Goal: Information Seeking & Learning: Learn about a topic

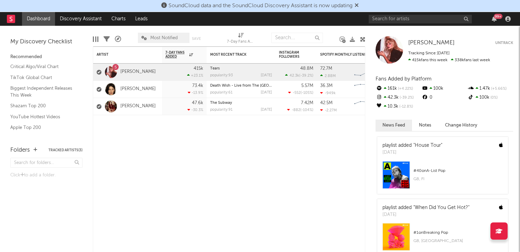
click at [114, 71] on div at bounding box center [111, 72] width 12 height 12
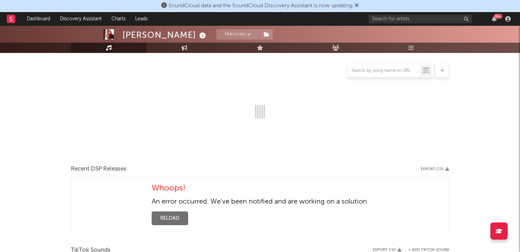
select select "6m"
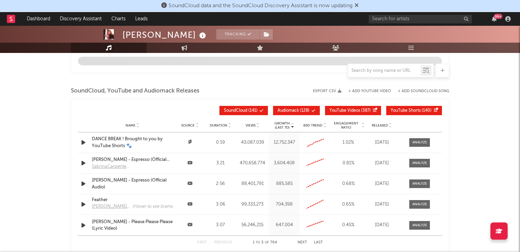
scroll to position [655, 0]
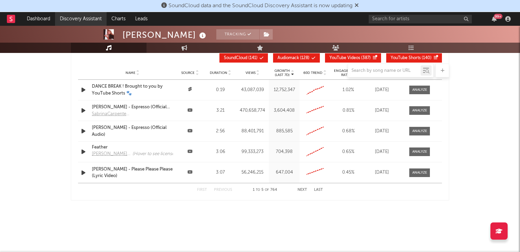
click at [73, 23] on link "Discovery Assistant" at bounding box center [81, 19] width 52 height 14
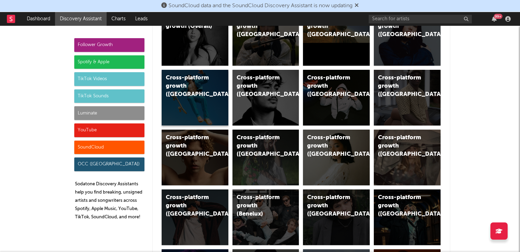
scroll to position [71, 0]
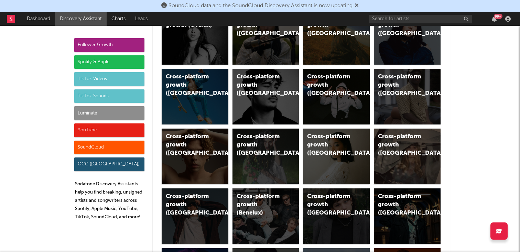
click at [106, 92] on div "TikTok Sounds" at bounding box center [109, 96] width 70 height 14
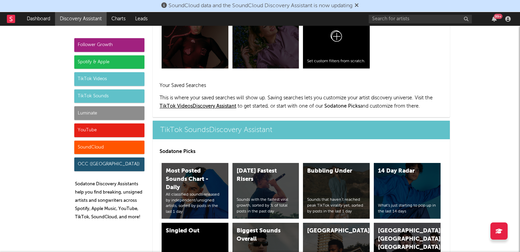
scroll to position [2313, 0]
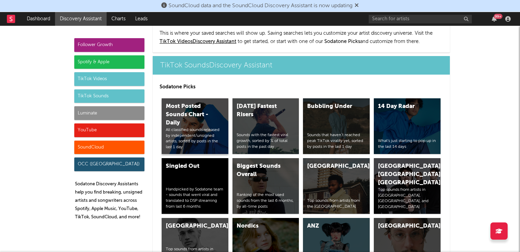
click at [200, 102] on div "Most Posted Sounds Chart - Daily" at bounding box center [189, 114] width 47 height 25
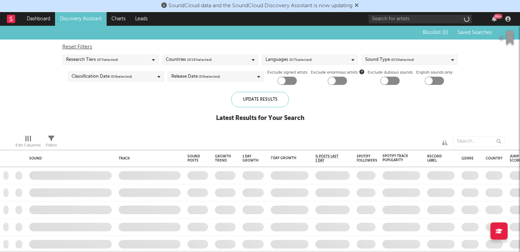
checkbox input "true"
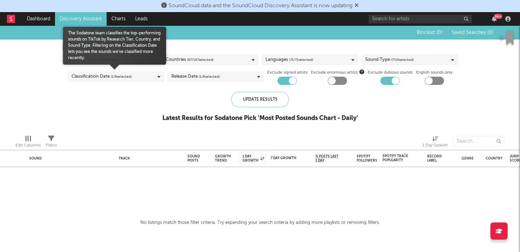
click at [134, 73] on div "Classification Date ( 1 / 8 selected)" at bounding box center [116, 76] width 96 height 10
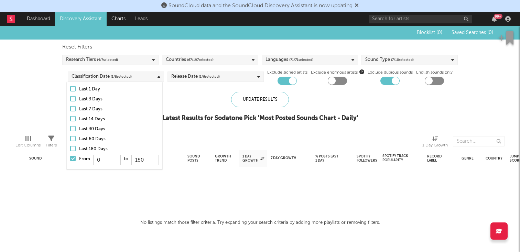
click at [386, 60] on div "Sound Type ( 7 / 10 selected)" at bounding box center [389, 60] width 48 height 8
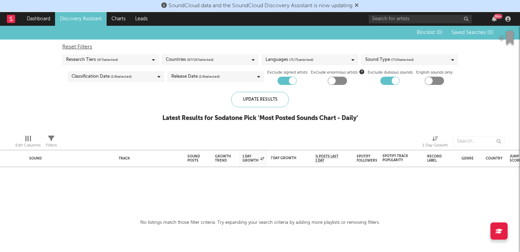
click at [494, 99] on div "Blocklist ( 0 ) Saved Searches ( 0 ) Reset Filters Research Tiers ( 4 / 7 selec…" at bounding box center [260, 77] width 520 height 103
click at [140, 57] on div "Research Tiers ( 4 / 7 selected)" at bounding box center [110, 60] width 96 height 10
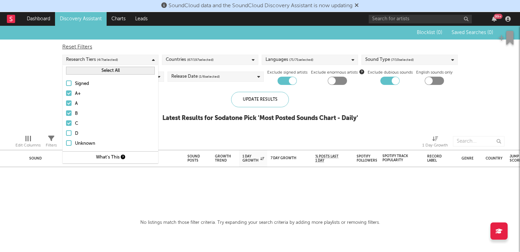
click at [33, 109] on div "Blocklist ( 0 ) Saved Searches ( 0 ) Reset Filters Research Tiers ( 4 / 7 selec…" at bounding box center [260, 77] width 520 height 103
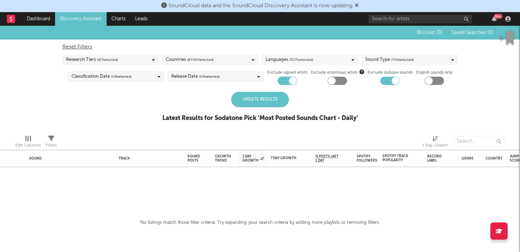
click at [233, 99] on div "Update Results" at bounding box center [260, 99] width 58 height 15
click at [145, 63] on div "Research Tiers ( 4 / 7 selected)" at bounding box center [110, 60] width 96 height 10
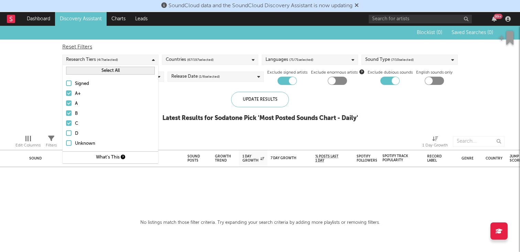
click at [145, 63] on div "Research Tiers ( 4 / 7 selected)" at bounding box center [110, 60] width 96 height 10
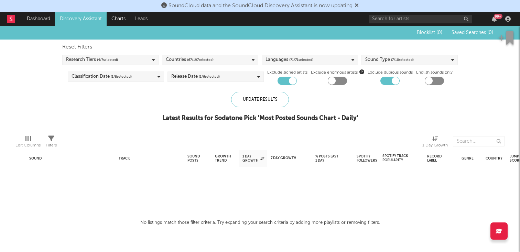
click at [185, 60] on div "Countries ( 67 / 197 selected)" at bounding box center [190, 60] width 48 height 8
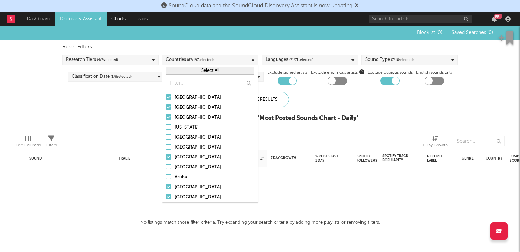
click at [185, 60] on div "Countries ( 67 / 197 selected)" at bounding box center [190, 60] width 48 height 8
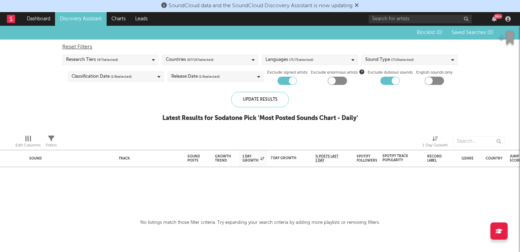
click at [390, 57] on div "Sound Type ( 7 / 10 selected)" at bounding box center [389, 60] width 48 height 8
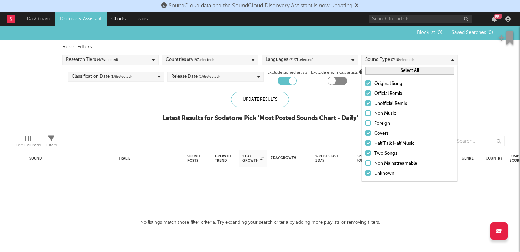
click at [390, 57] on div "Sound Type ( 7 / 10 selected)" at bounding box center [389, 60] width 48 height 8
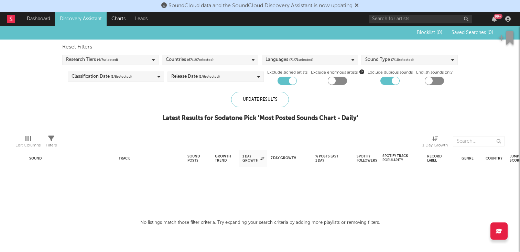
click at [390, 57] on div "Sound Type ( 7 / 10 selected)" at bounding box center [389, 60] width 48 height 8
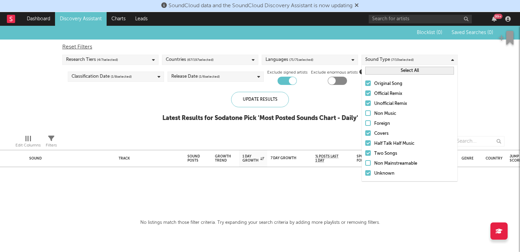
click at [93, 21] on link "Discovery Assistant" at bounding box center [81, 19] width 52 height 14
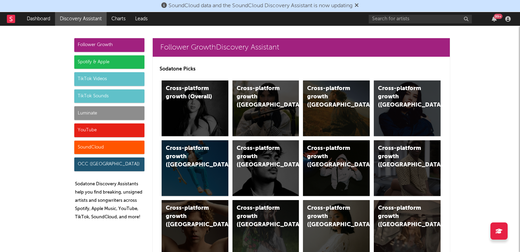
click at [98, 63] on div "Spotify & Apple" at bounding box center [109, 62] width 70 height 14
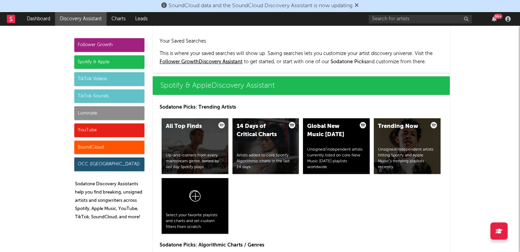
scroll to position [687, 0]
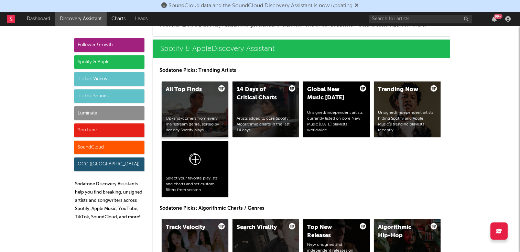
click at [191, 102] on div "All Top Finds Up-and-comers from every mainstream genre, sorted by last day Spo…" at bounding box center [195, 109] width 67 height 56
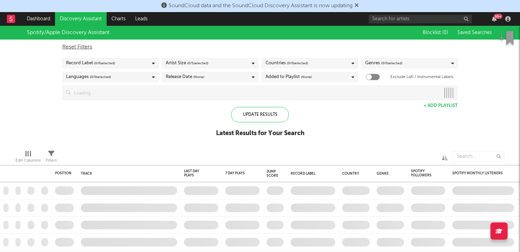
click at [120, 62] on div "Record Label ( 0 / 6 selected)" at bounding box center [110, 63] width 96 height 10
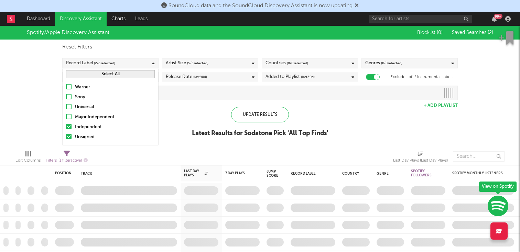
checkbox input "true"
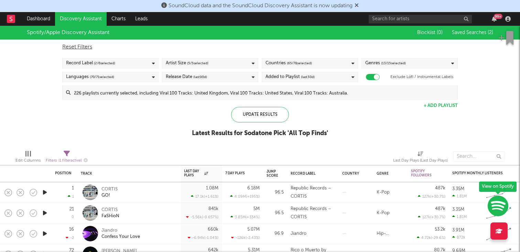
click at [219, 65] on div "Artist Size ( 5 / 5 selected)" at bounding box center [210, 63] width 96 height 10
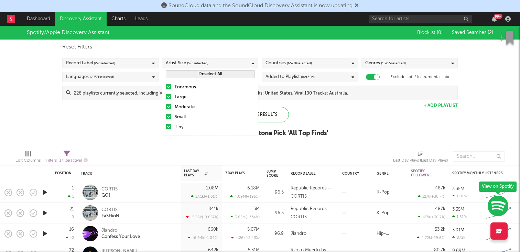
click at [132, 60] on div "Record Label ( 2 / 6 selected)" at bounding box center [110, 63] width 96 height 10
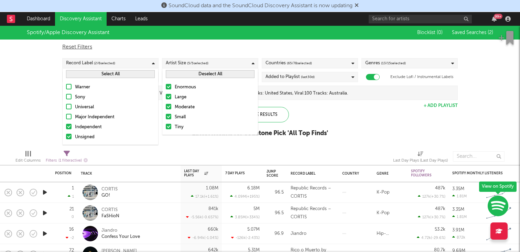
click at [302, 62] on span "( 65 / 78 selected)" at bounding box center [299, 63] width 25 height 8
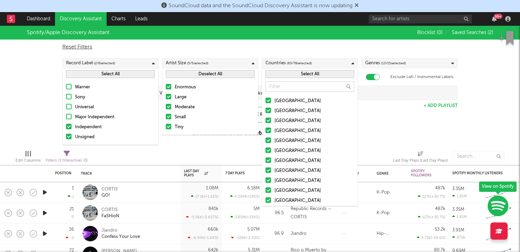
click at [386, 56] on div "Reset Filters Record Label ( 2 / 6 selected) Artist Size ( 5 / 5 selected) Coun…" at bounding box center [260, 70] width 402 height 60
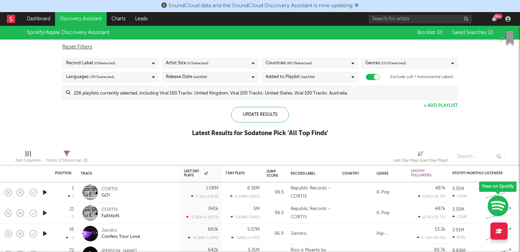
click at [379, 65] on div "Genres ( 13 / 15 selected)" at bounding box center [385, 63] width 41 height 8
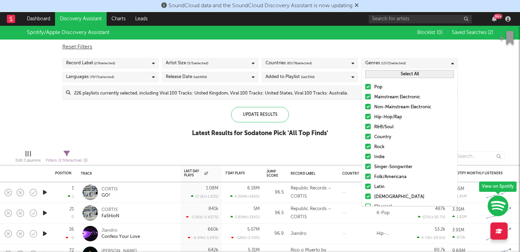
click at [379, 65] on div "Genres ( 13 / 15 selected)" at bounding box center [385, 63] width 41 height 8
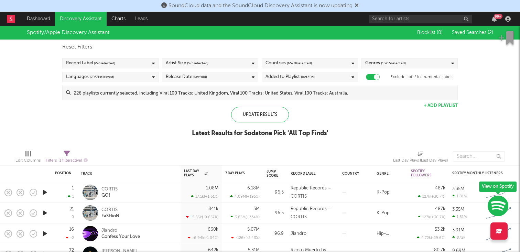
click at [314, 77] on span "(last 30 d)" at bounding box center [308, 77] width 14 height 8
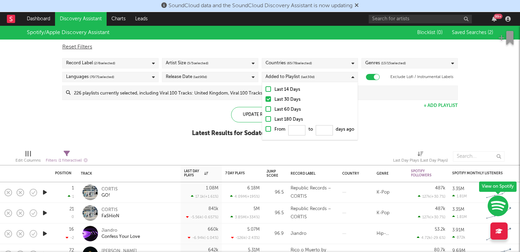
click at [314, 77] on span "(last 30 d)" at bounding box center [308, 77] width 14 height 8
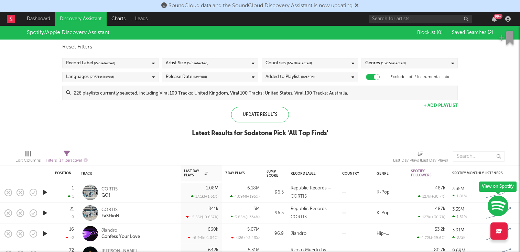
click at [129, 78] on div "Languages ( 70 / 71 selected)" at bounding box center [110, 77] width 96 height 10
